Goal: Task Accomplishment & Management: Use online tool/utility

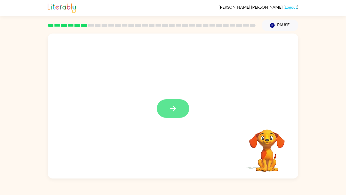
click at [174, 108] on icon "button" at bounding box center [173, 108] width 9 height 9
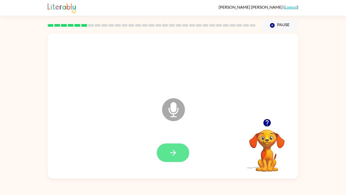
click at [175, 152] on icon "button" at bounding box center [173, 153] width 6 height 6
click at [172, 153] on icon "button" at bounding box center [173, 152] width 9 height 9
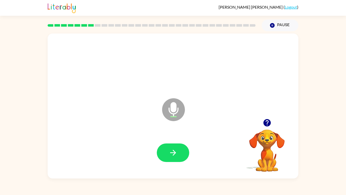
click at [172, 153] on icon "button" at bounding box center [173, 152] width 9 height 9
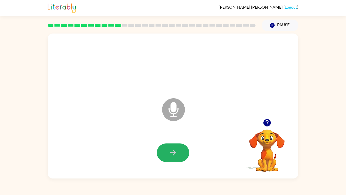
click at [172, 153] on icon "button" at bounding box center [173, 152] width 9 height 9
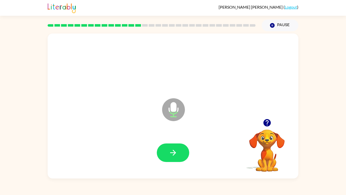
click at [267, 122] on icon "button" at bounding box center [266, 122] width 7 height 7
click at [267, 124] on icon "button" at bounding box center [267, 122] width 9 height 9
click at [181, 151] on button "button" at bounding box center [173, 152] width 32 height 19
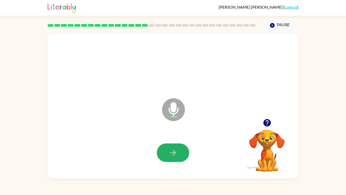
click at [181, 151] on button "button" at bounding box center [173, 152] width 32 height 19
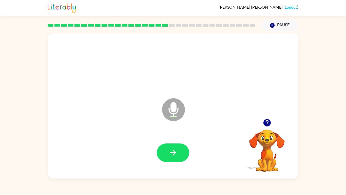
click at [181, 151] on button "button" at bounding box center [173, 152] width 32 height 19
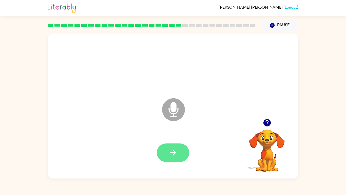
click at [181, 151] on button "button" at bounding box center [173, 152] width 32 height 19
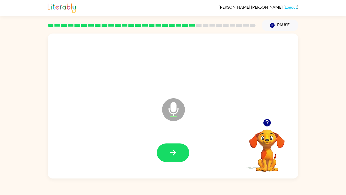
click at [181, 151] on button "button" at bounding box center [173, 152] width 32 height 19
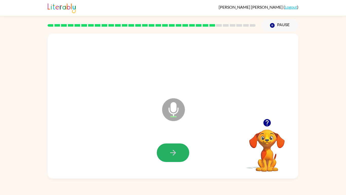
click at [181, 151] on button "button" at bounding box center [173, 152] width 32 height 19
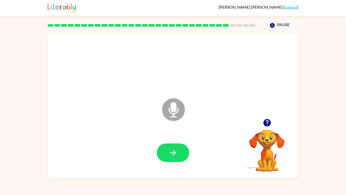
click at [181, 151] on button "button" at bounding box center [173, 152] width 32 height 19
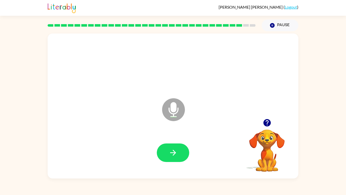
click at [181, 151] on button "button" at bounding box center [173, 152] width 32 height 19
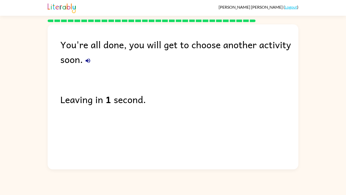
click at [181, 151] on div "You're all done, you will get to choose another activity soon. Leaving in 1 sec…" at bounding box center [173, 95] width 251 height 142
